Goal: Task Accomplishment & Management: Complete application form

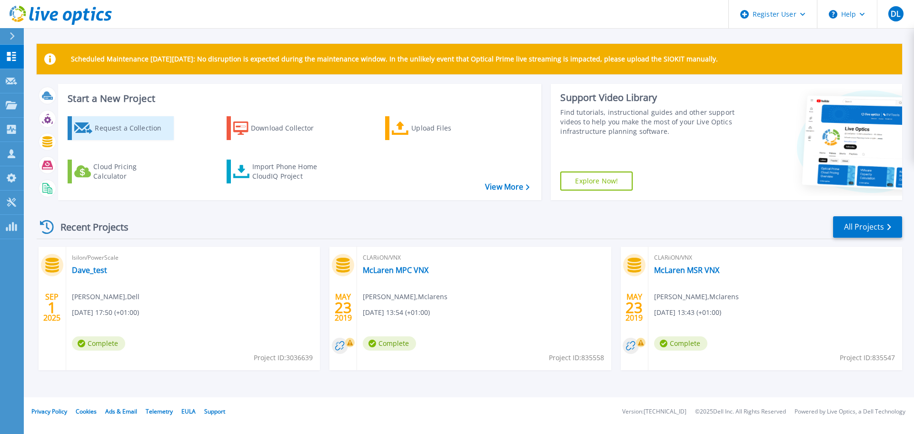
click at [120, 126] on div "Request a Collection" at bounding box center [133, 127] width 76 height 19
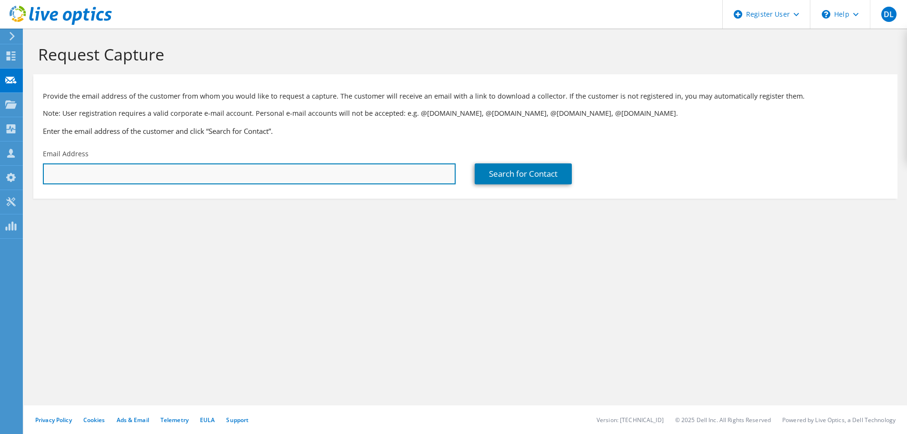
click at [131, 172] on input "text" at bounding box center [249, 173] width 413 height 21
type input "david.lynam@ntlworld.com"
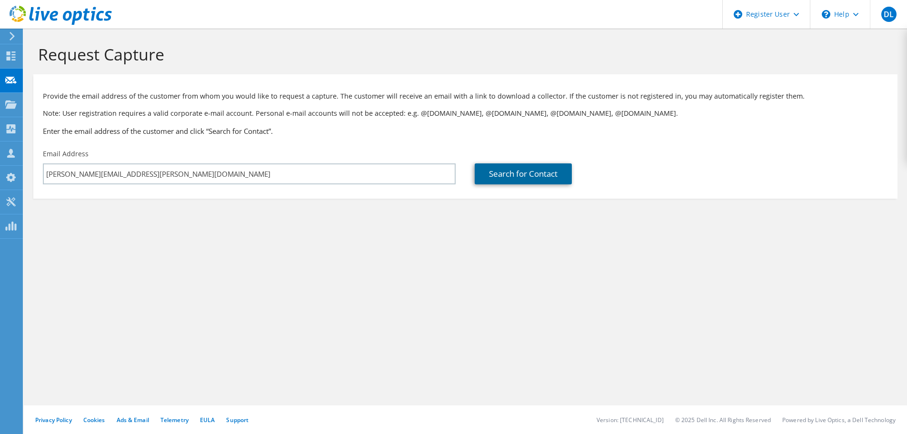
click at [526, 179] on link "Search for Contact" at bounding box center [522, 173] width 97 height 21
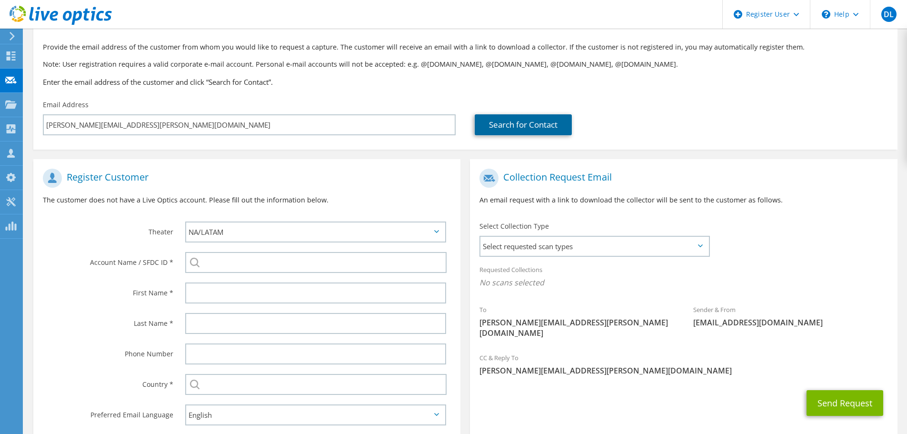
scroll to position [95, 0]
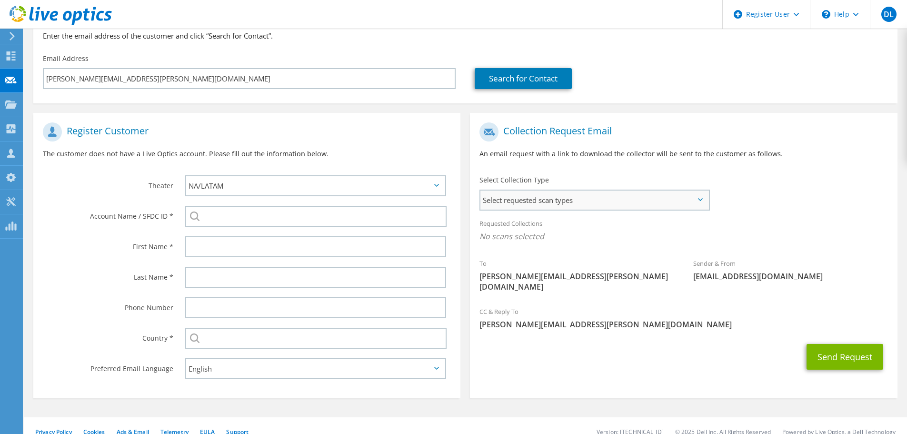
click at [700, 196] on span "Select requested scan types" at bounding box center [594, 199] width 228 height 19
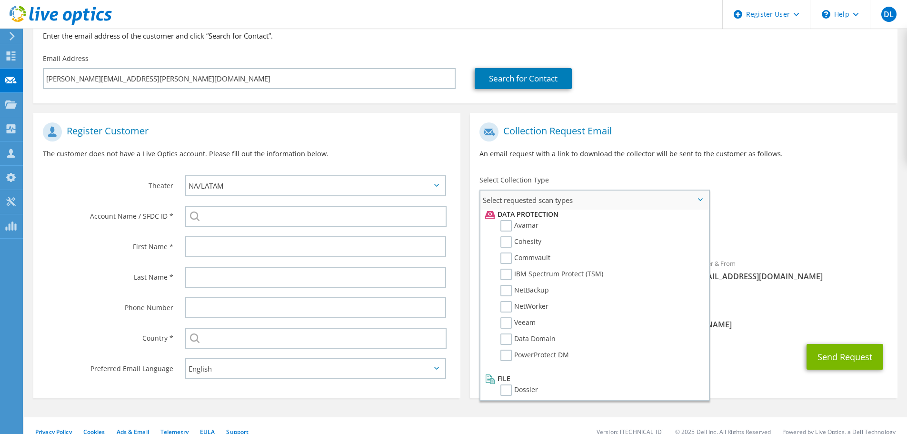
scroll to position [420, 0]
